Goal: Task Accomplishment & Management: Use online tool/utility

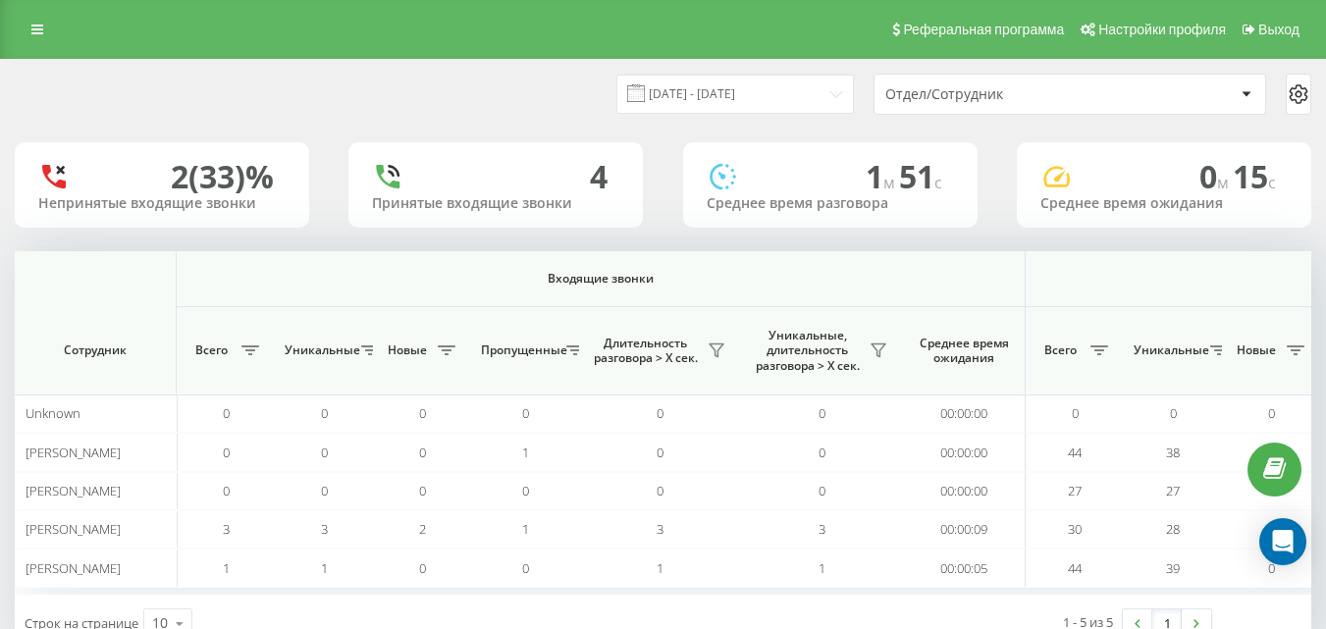
scroll to position [0, 1442]
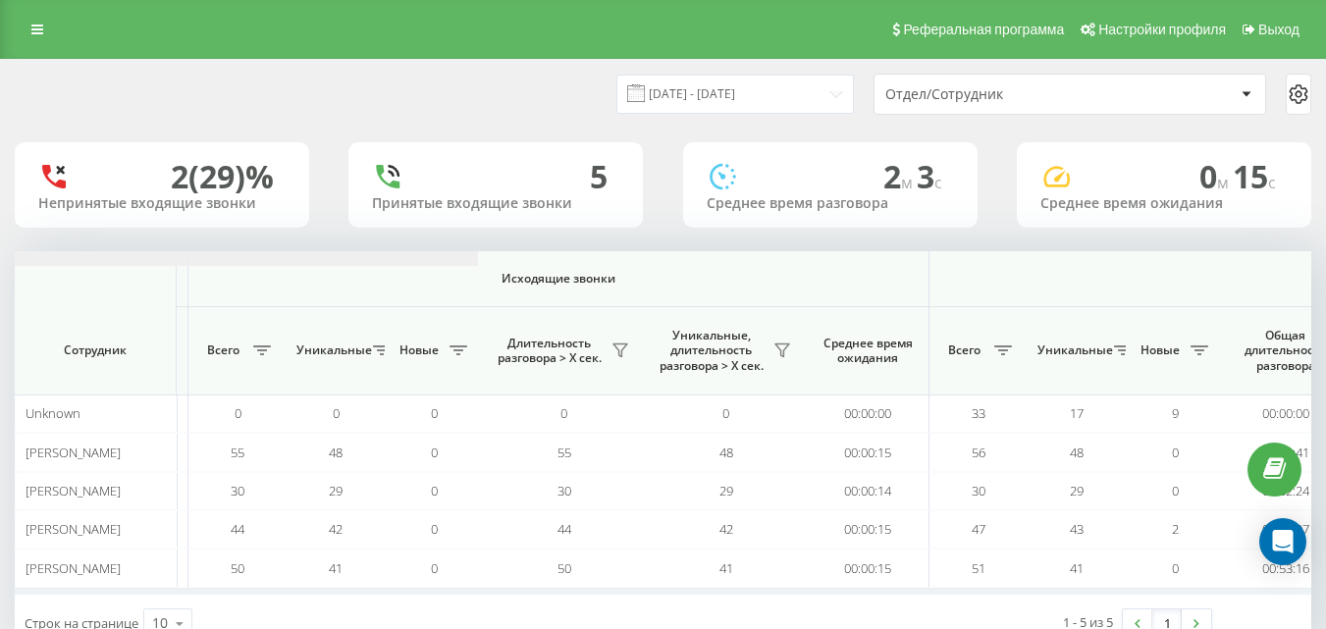
scroll to position [0, 1442]
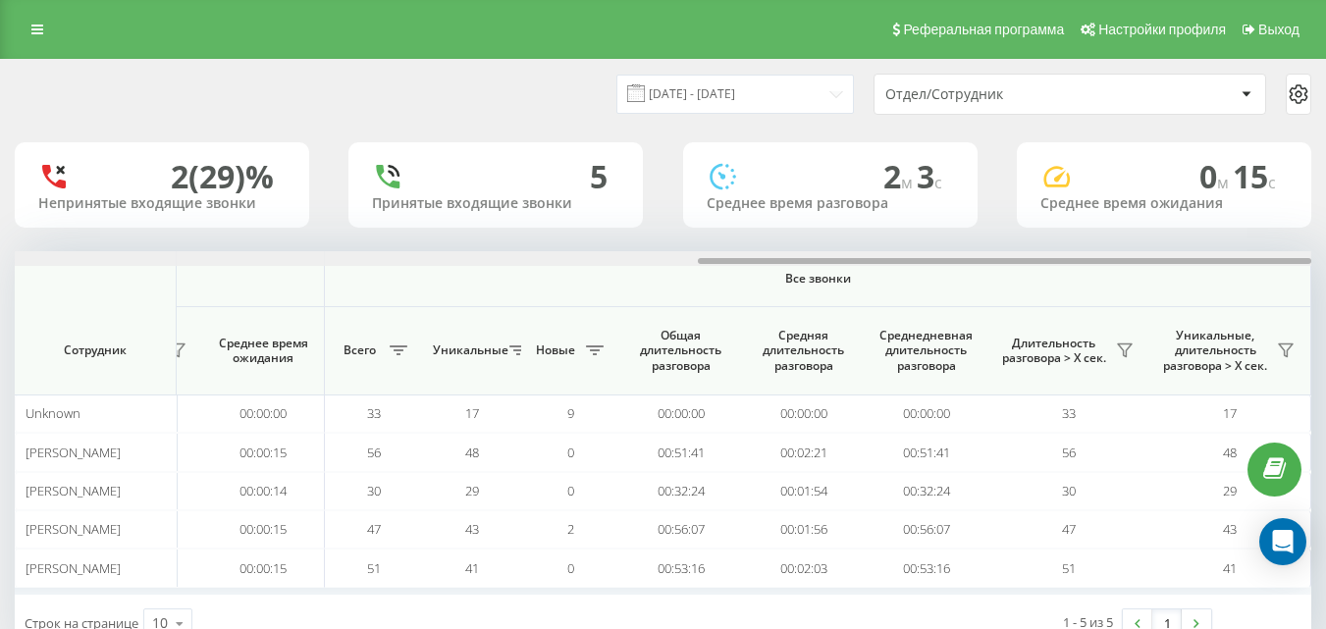
drag, startPoint x: 486, startPoint y: 261, endPoint x: 1279, endPoint y: 329, distance: 796.1
click at [1309, 257] on div at bounding box center [663, 258] width 1297 height 15
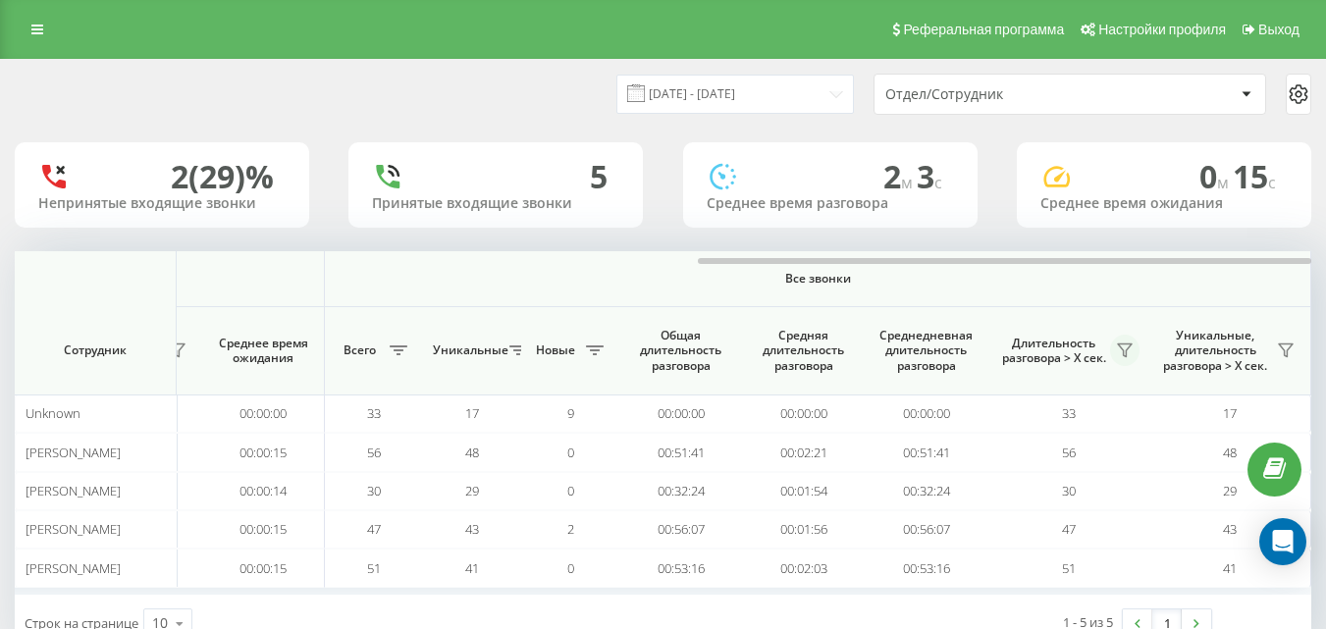
click at [1122, 351] on icon at bounding box center [1125, 351] width 16 height 16
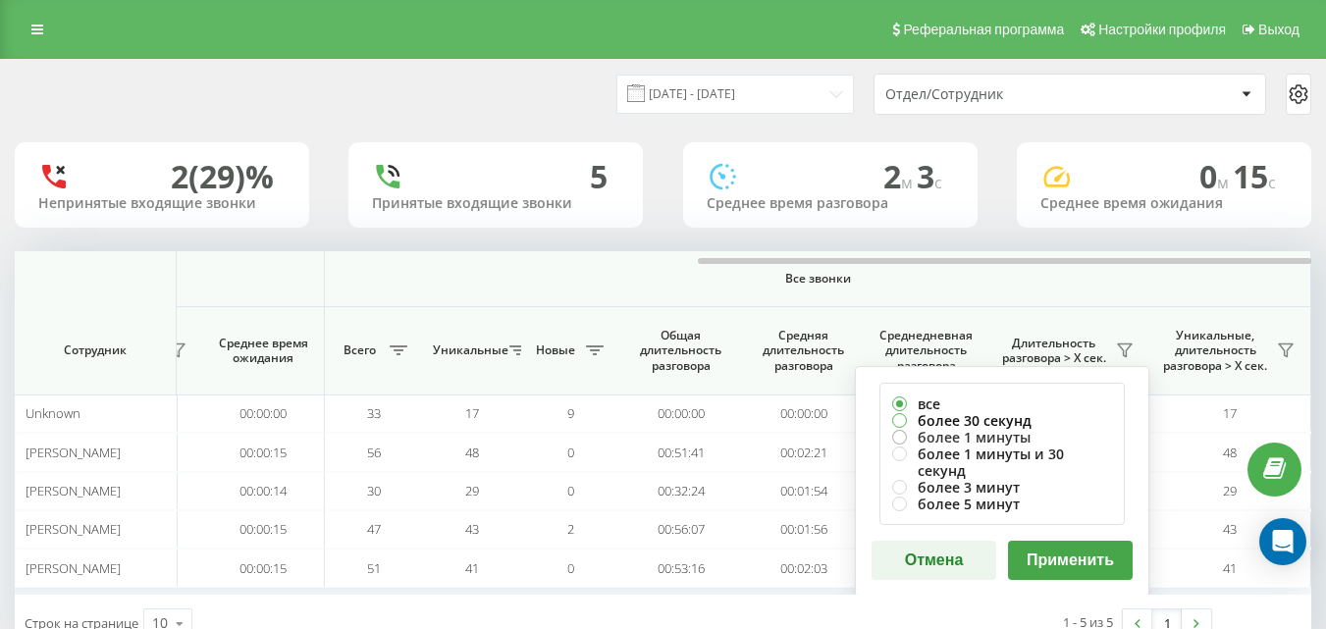
drag, startPoint x: 1003, startPoint y: 411, endPoint x: 1010, endPoint y: 431, distance: 20.8
click at [1003, 412] on label "более 30 секунд" at bounding box center [1002, 420] width 220 height 17
radio input "true"
click at [1044, 546] on button "Применить" at bounding box center [1070, 560] width 125 height 39
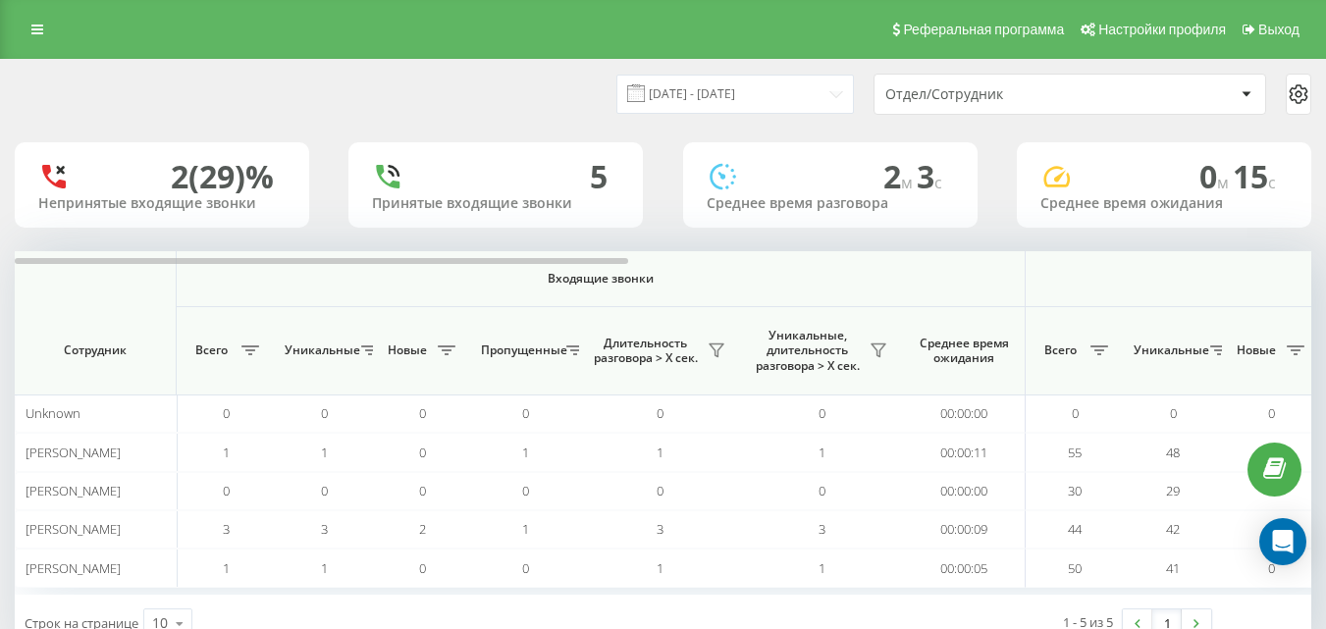
click at [1292, 236] on div "[DATE] - [DATE] Отдел/Сотрудник 2 (29)% Непринятые входящие звонки 5 Принятые в…" at bounding box center [663, 356] width 1297 height 592
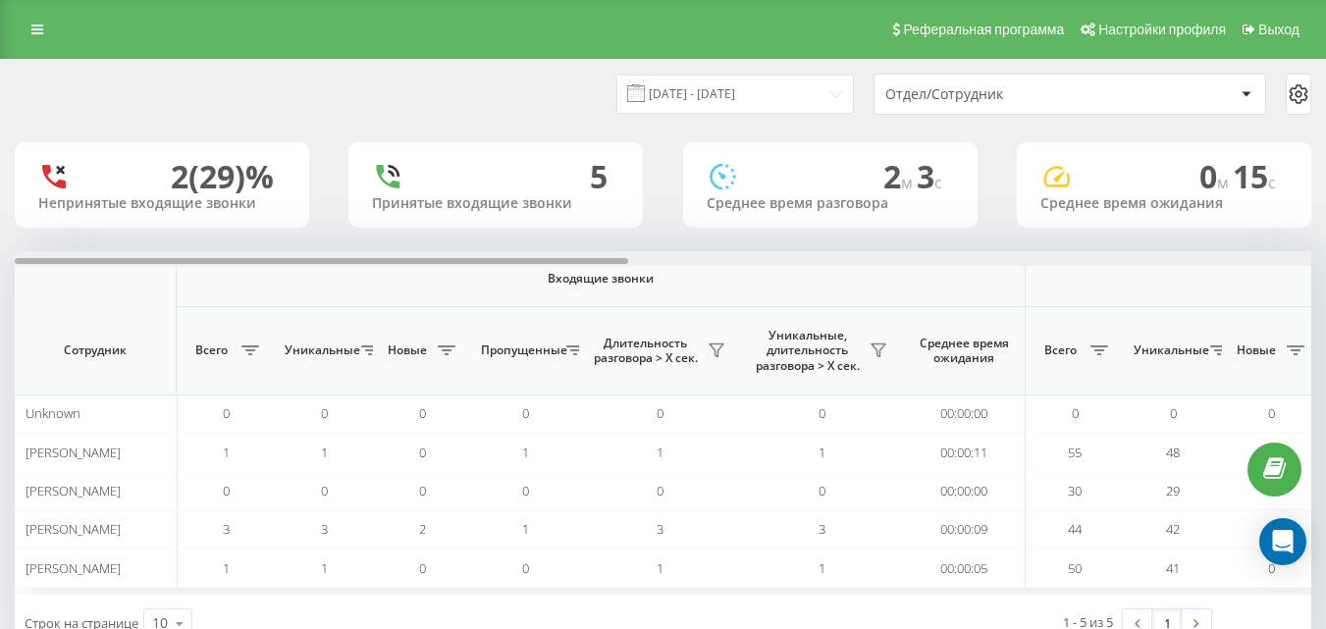
click at [1298, 260] on div at bounding box center [663, 258] width 1297 height 15
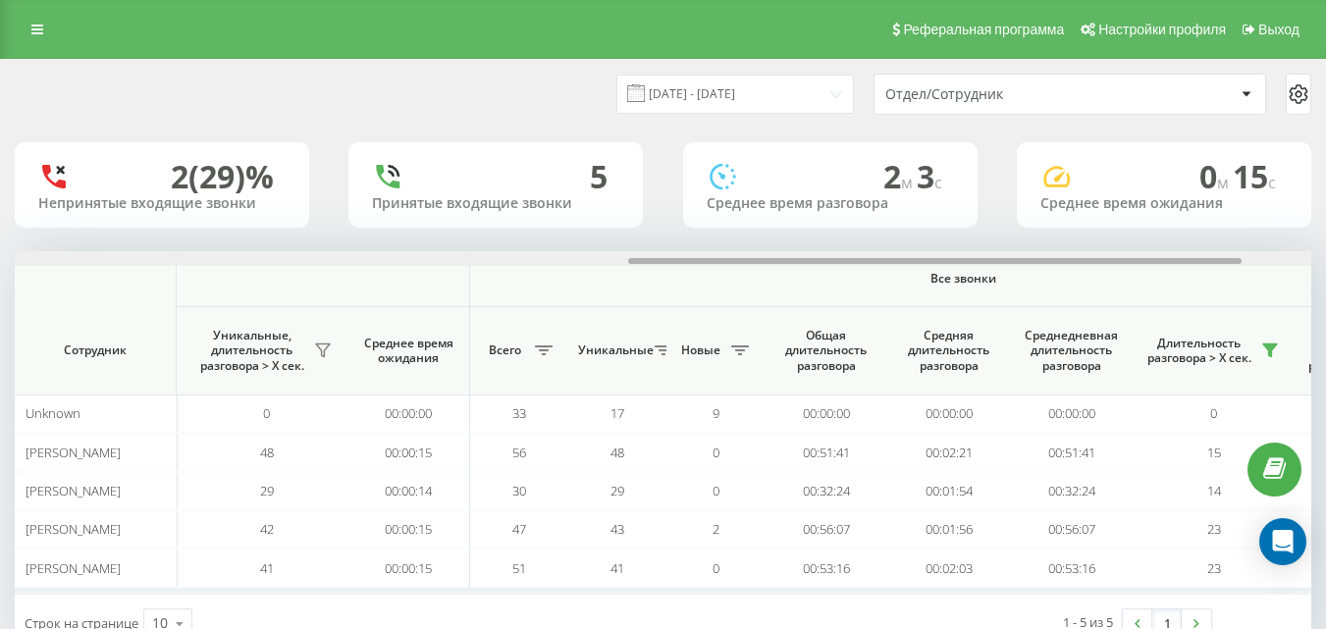
click at [1298, 260] on div at bounding box center [663, 258] width 1297 height 15
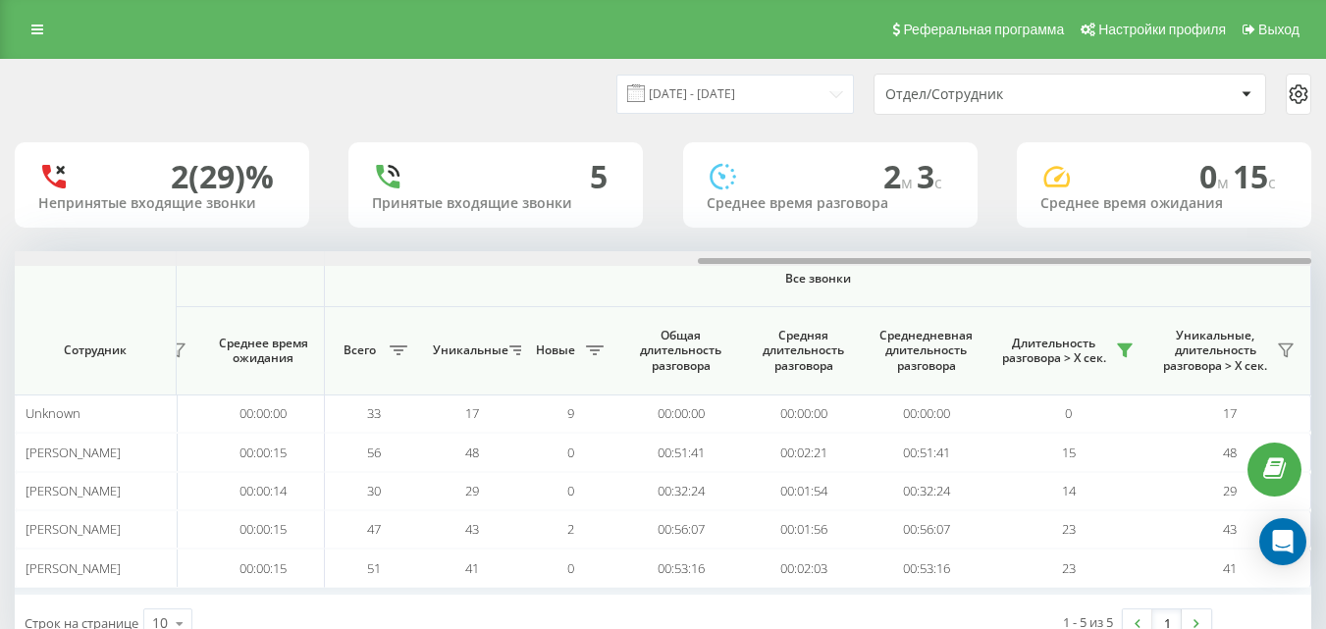
click at [1298, 260] on div at bounding box center [1005, 261] width 614 height 6
